Goal: Information Seeking & Learning: Learn about a topic

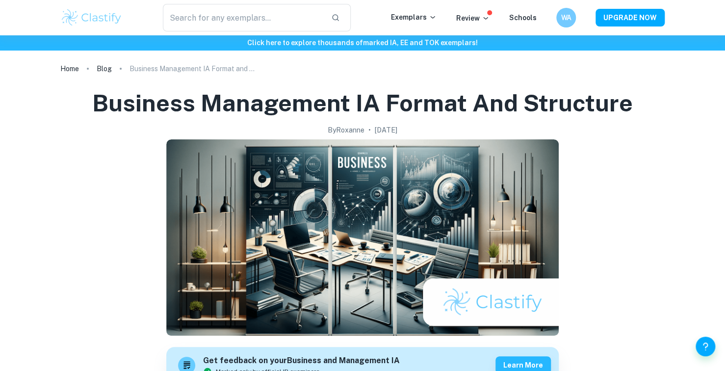
click at [105, 24] on img at bounding box center [91, 18] width 62 height 20
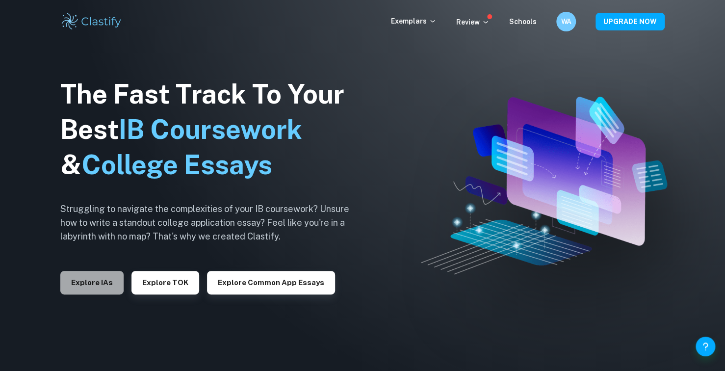
click at [78, 287] on button "Explore IAs" at bounding box center [91, 283] width 63 height 24
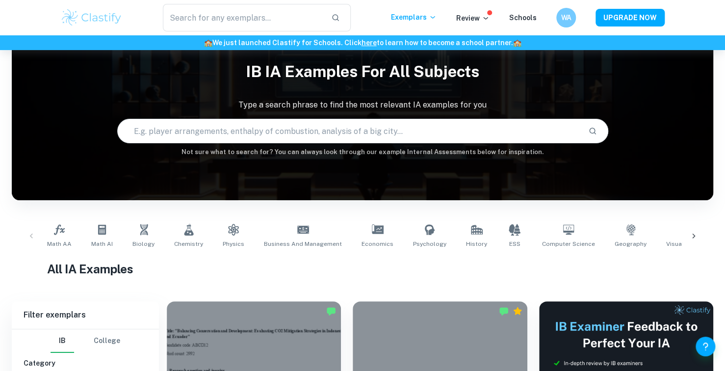
scroll to position [90, 0]
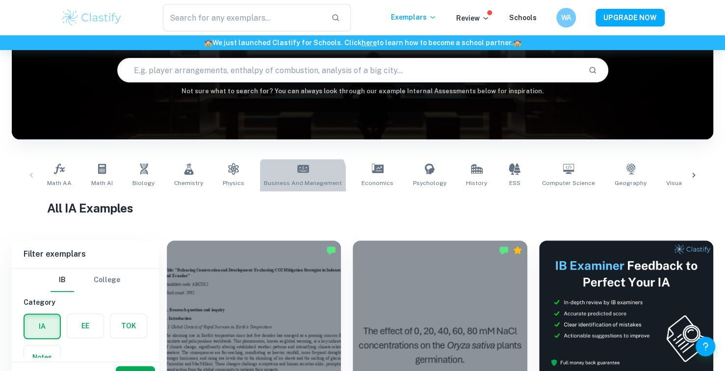
click at [293, 181] on span "Business and Management" at bounding box center [303, 183] width 78 height 9
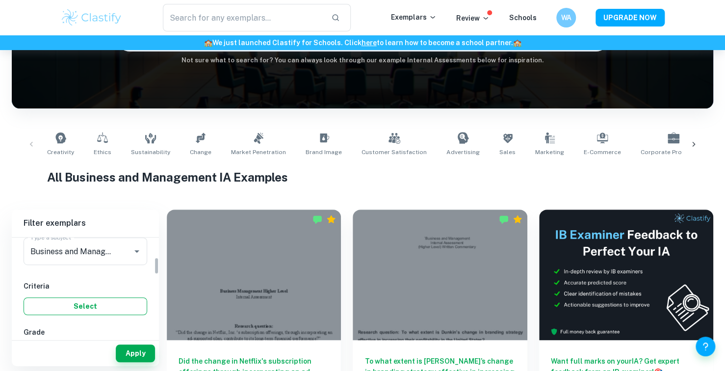
scroll to position [130, 0]
click at [92, 302] on button "Select" at bounding box center [86, 306] width 124 height 18
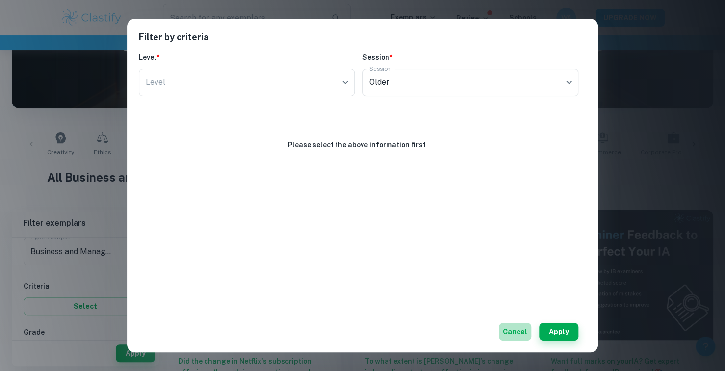
click at [525, 331] on button "Cancel" at bounding box center [515, 332] width 32 height 18
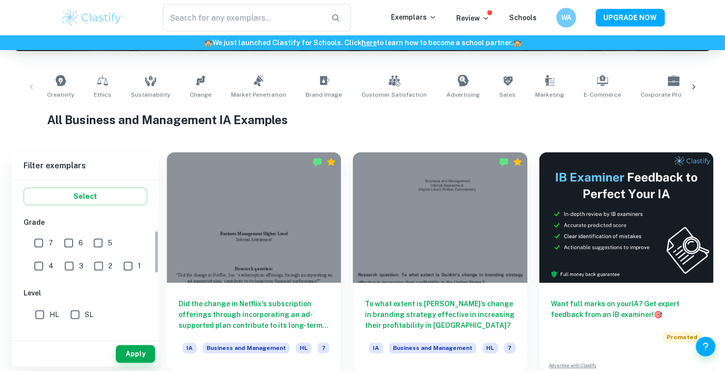
scroll to position [183, 0]
click at [43, 237] on input "7" at bounding box center [39, 243] width 20 height 20
checkbox input "true"
click at [69, 241] on input "6" at bounding box center [69, 243] width 20 height 20
checkbox input "true"
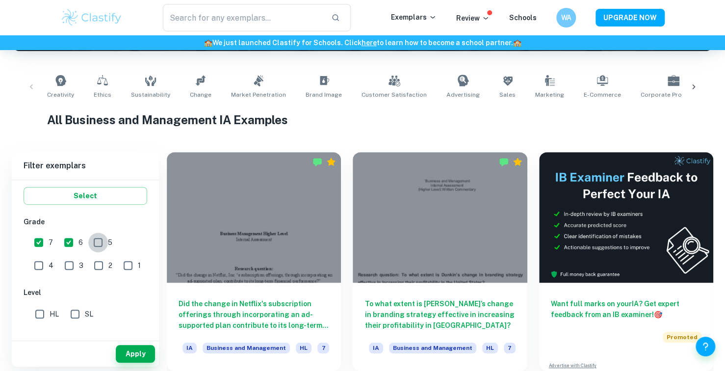
click at [90, 242] on input "5" at bounding box center [98, 243] width 20 height 20
checkbox input "true"
click at [36, 313] on input "HL" at bounding box center [40, 314] width 20 height 20
checkbox input "true"
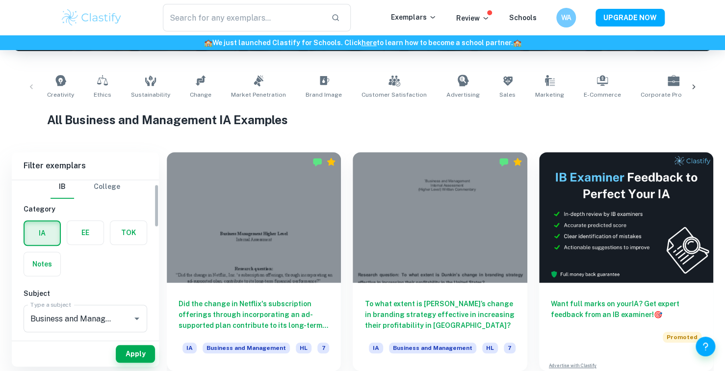
scroll to position [0, 0]
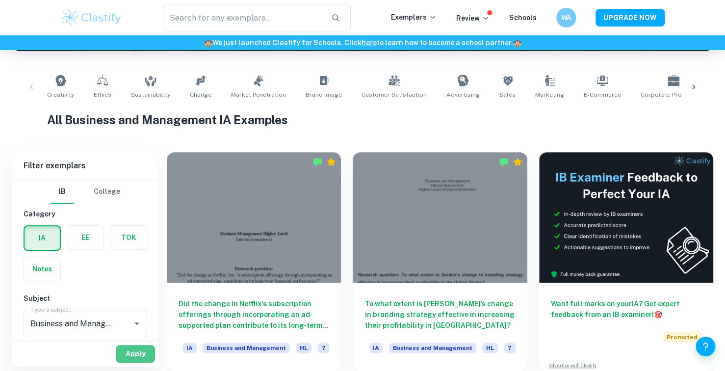
click at [146, 356] on button "Apply" at bounding box center [135, 354] width 39 height 18
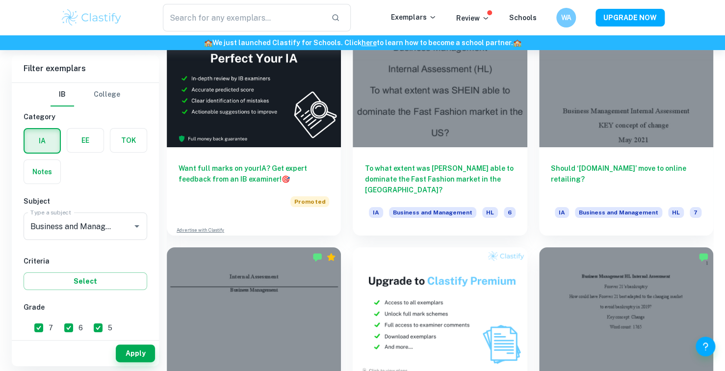
scroll to position [1701, 0]
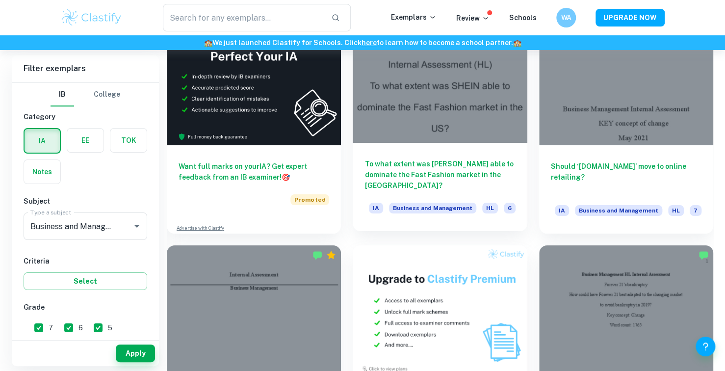
click at [442, 131] on div at bounding box center [440, 77] width 174 height 131
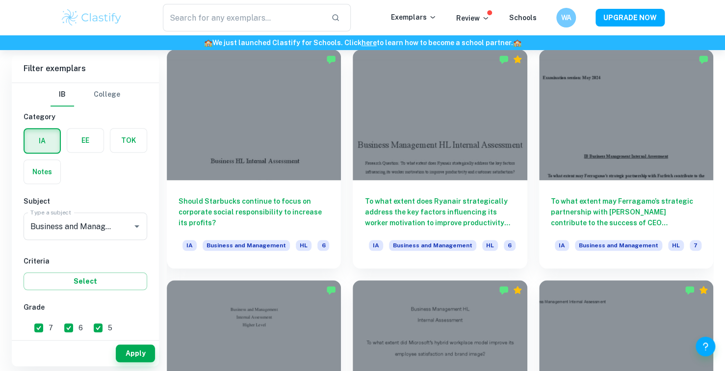
scroll to position [2129, 0]
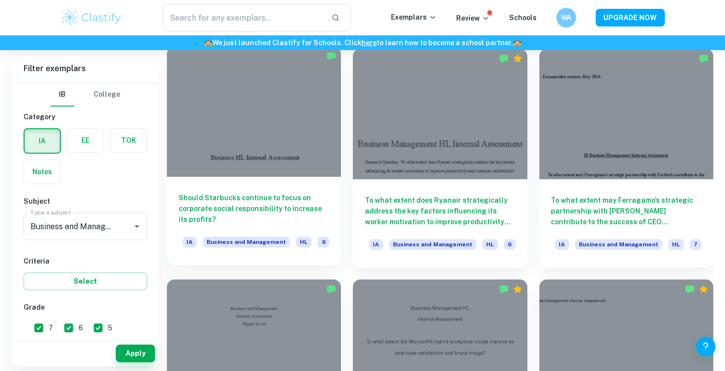
click at [265, 130] on div at bounding box center [254, 111] width 174 height 131
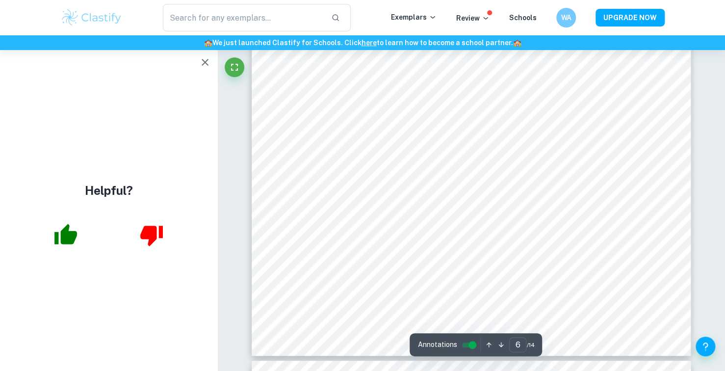
scroll to position [3689, 0]
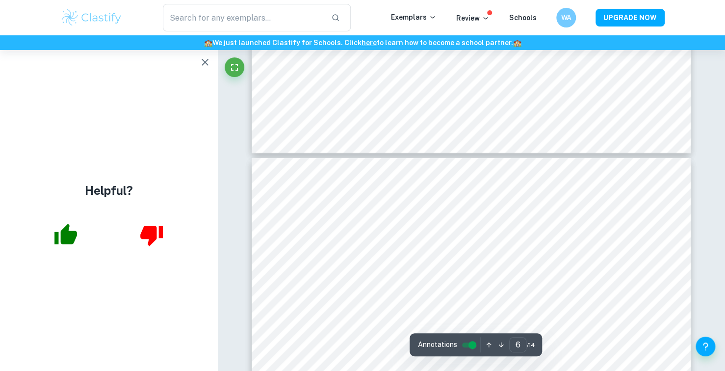
type input "5"
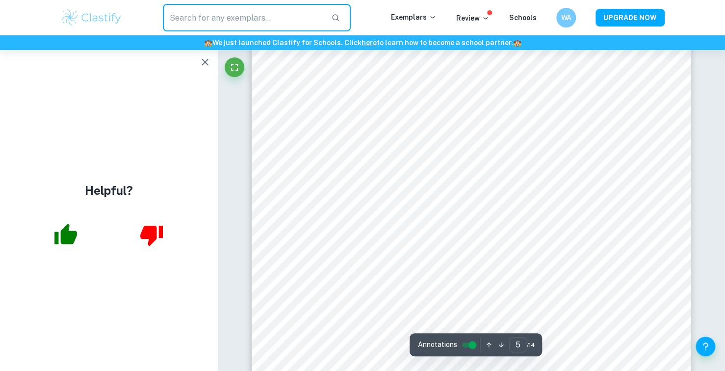
click at [206, 28] on input "text" at bounding box center [243, 17] width 160 height 27
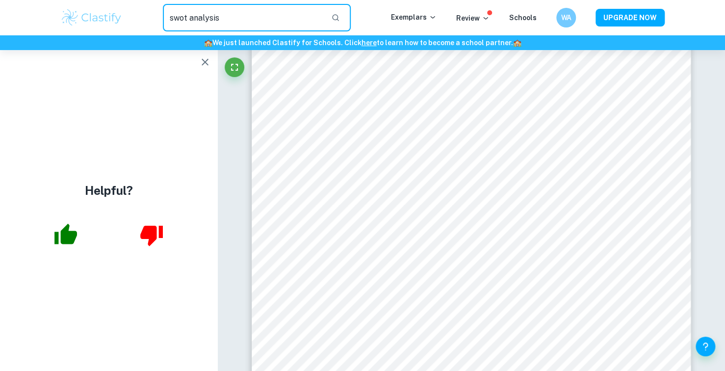
type input "swot analysis"
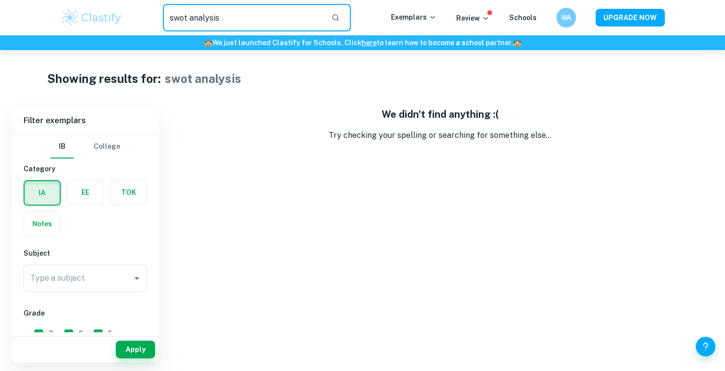
click at [276, 19] on input "swot analysis" at bounding box center [243, 17] width 160 height 27
type input "swot"
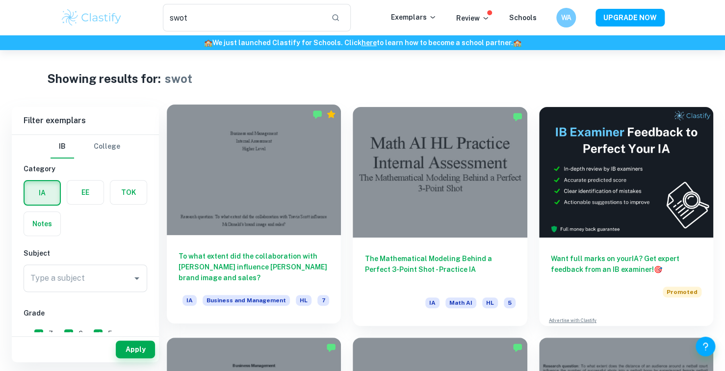
click at [321, 153] on div at bounding box center [254, 170] width 174 height 131
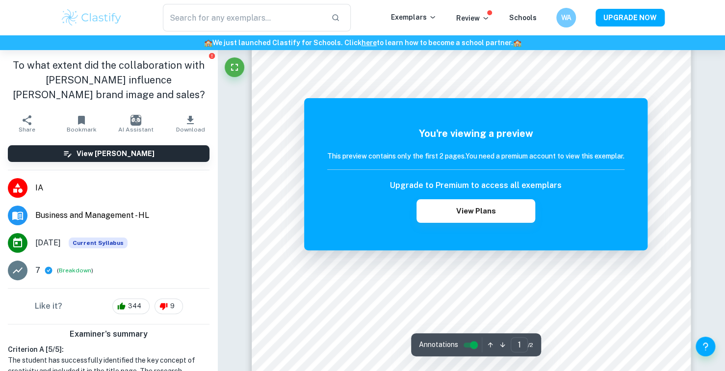
scroll to position [132, 0]
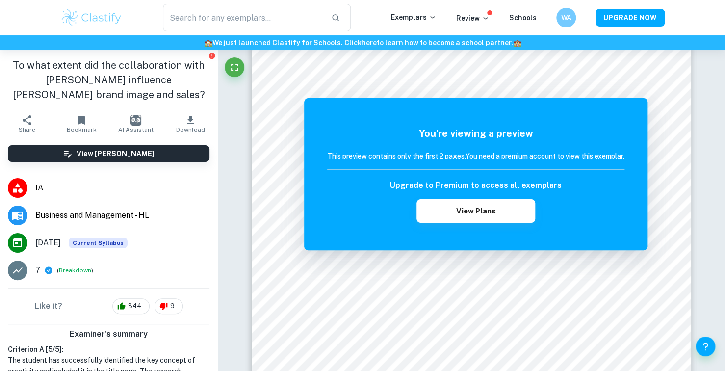
type input "swot"
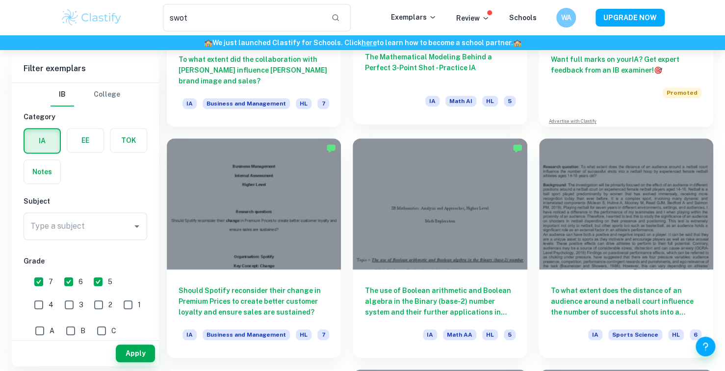
scroll to position [200, 0]
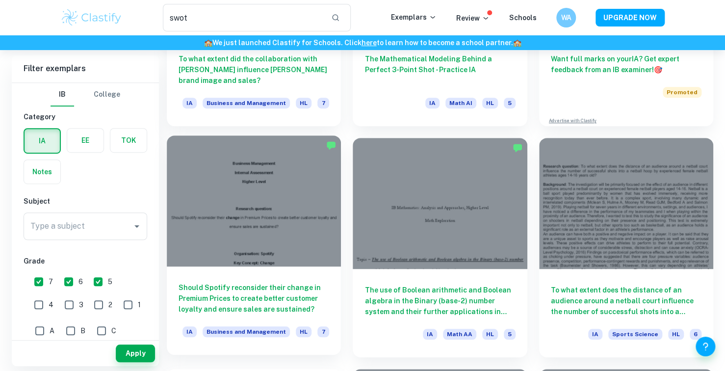
click at [257, 251] on div at bounding box center [254, 200] width 174 height 131
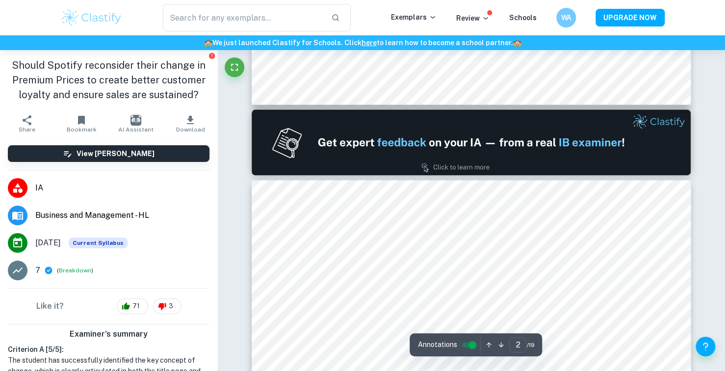
type input "1"
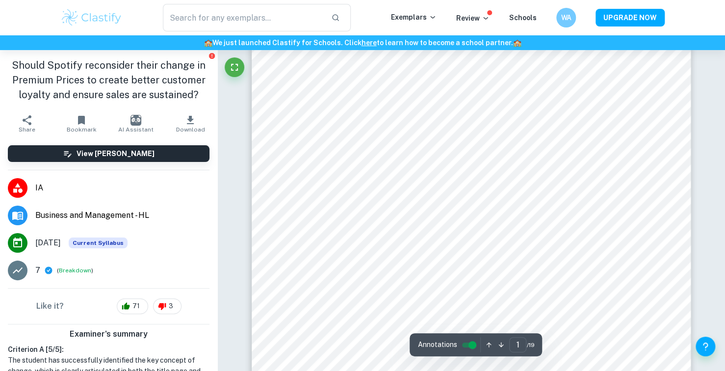
scroll to position [242, 0]
